Goal: Check status: Check status

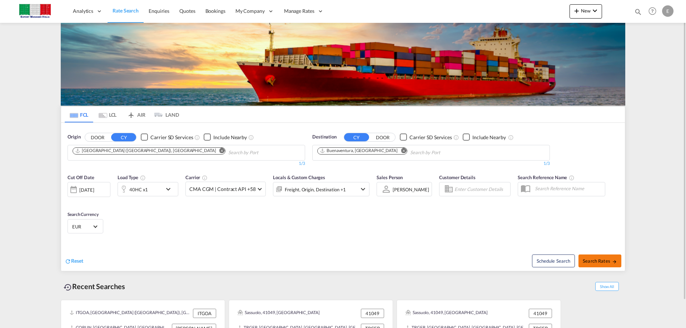
click at [605, 263] on span "Search Rates" at bounding box center [600, 261] width 34 height 6
type input "ITGOA to [PERSON_NAME] / [DATE]"
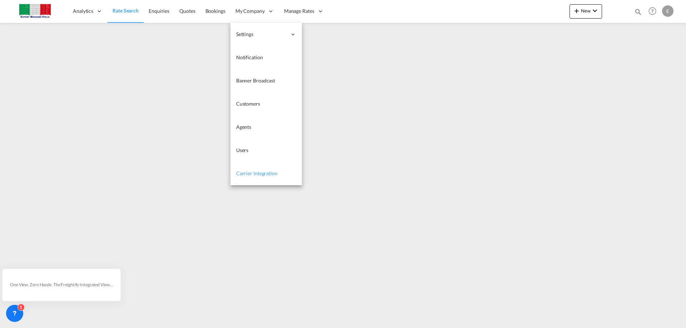
click at [261, 173] on span "Carrier Integration" at bounding box center [256, 173] width 41 height 6
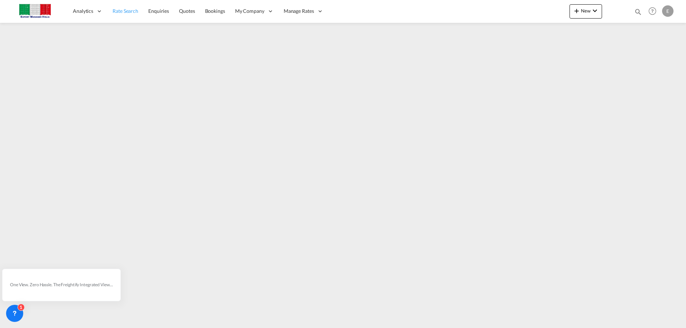
click at [133, 10] on span "Rate Search" at bounding box center [126, 11] width 26 height 6
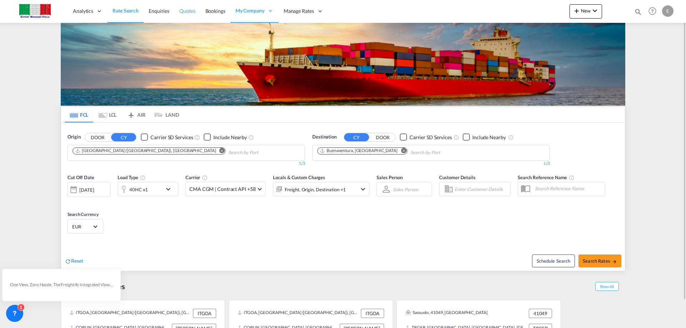
click at [188, 12] on span "Quotes" at bounding box center [187, 11] width 16 height 6
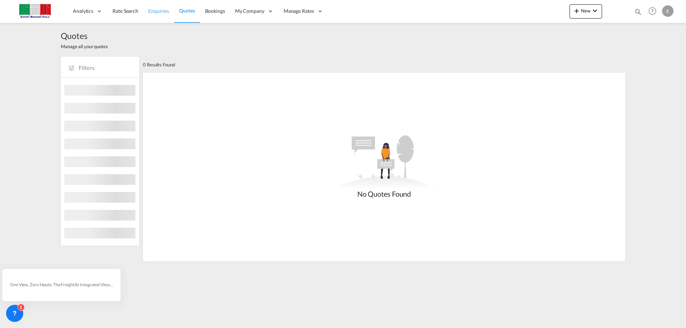
click at [150, 13] on span "Enquiries" at bounding box center [158, 11] width 21 height 6
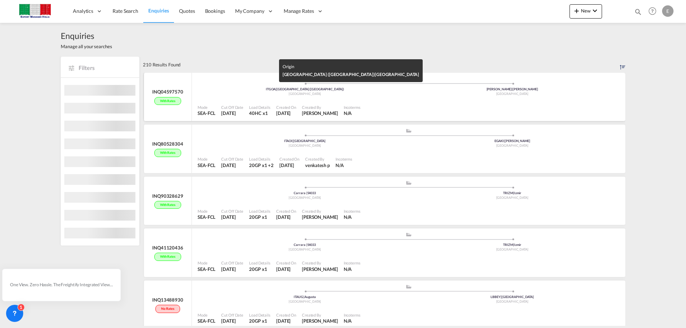
click at [314, 90] on span "ITGOA | [GEOGRAPHIC_DATA] ([GEOGRAPHIC_DATA])" at bounding box center [305, 89] width 78 height 4
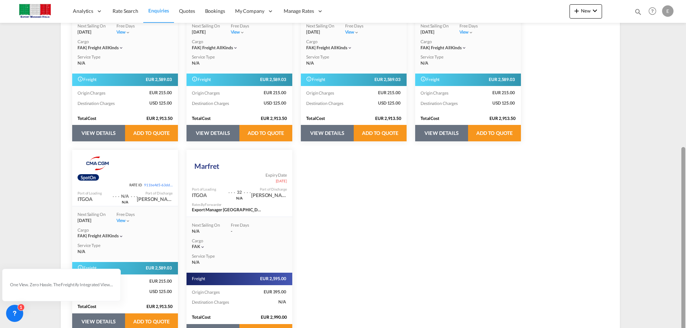
scroll to position [256, 0]
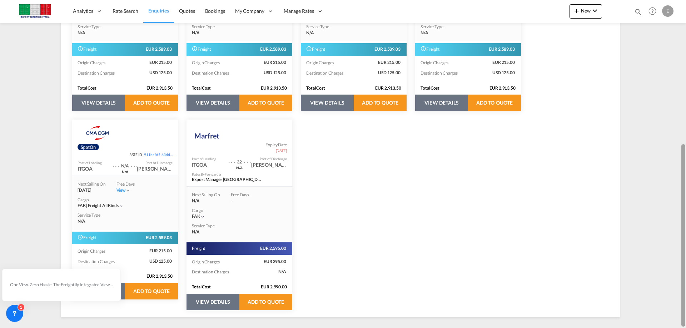
drag, startPoint x: 684, startPoint y: 65, endPoint x: 673, endPoint y: -43, distance: 108.4
click at [673, 0] on html "Analytics Reports Dashboard Rate Search Enquiries Quotes" at bounding box center [343, 164] width 686 height 328
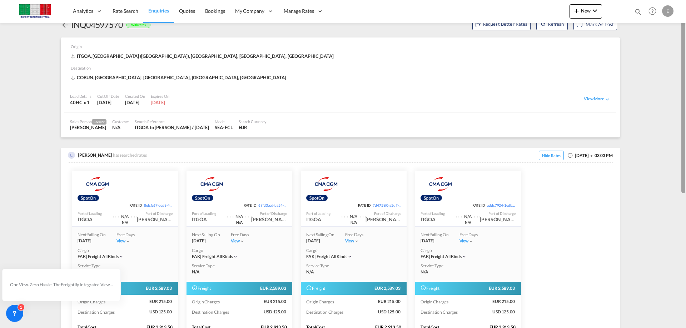
scroll to position [0, 0]
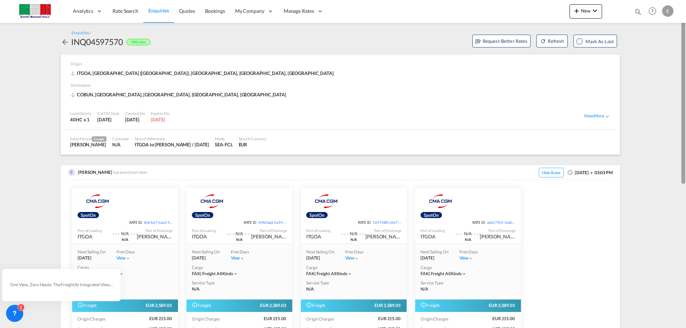
drag, startPoint x: 683, startPoint y: 58, endPoint x: 672, endPoint y: 27, distance: 32.9
click at [672, 27] on md-content "Analytics Reports Dashboard Rate Search Enquiries Quotes Bookings" at bounding box center [343, 164] width 686 height 328
drag, startPoint x: 72, startPoint y: 40, endPoint x: 122, endPoint y: 40, distance: 50.4
click at [122, 40] on div "INQ04597570" at bounding box center [97, 41] width 52 height 11
copy div "INQ04597570"
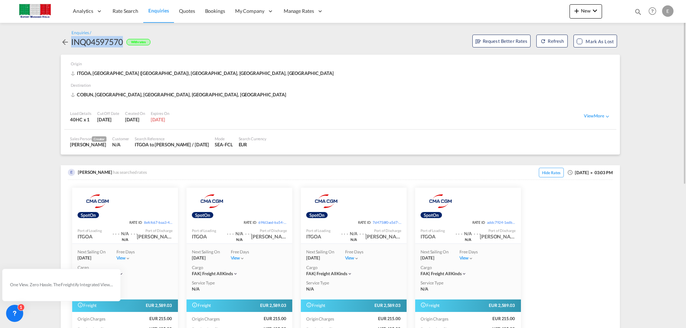
click at [156, 13] on span "Enquiries" at bounding box center [158, 11] width 21 height 6
